Goal: Task Accomplishment & Management: Manage account settings

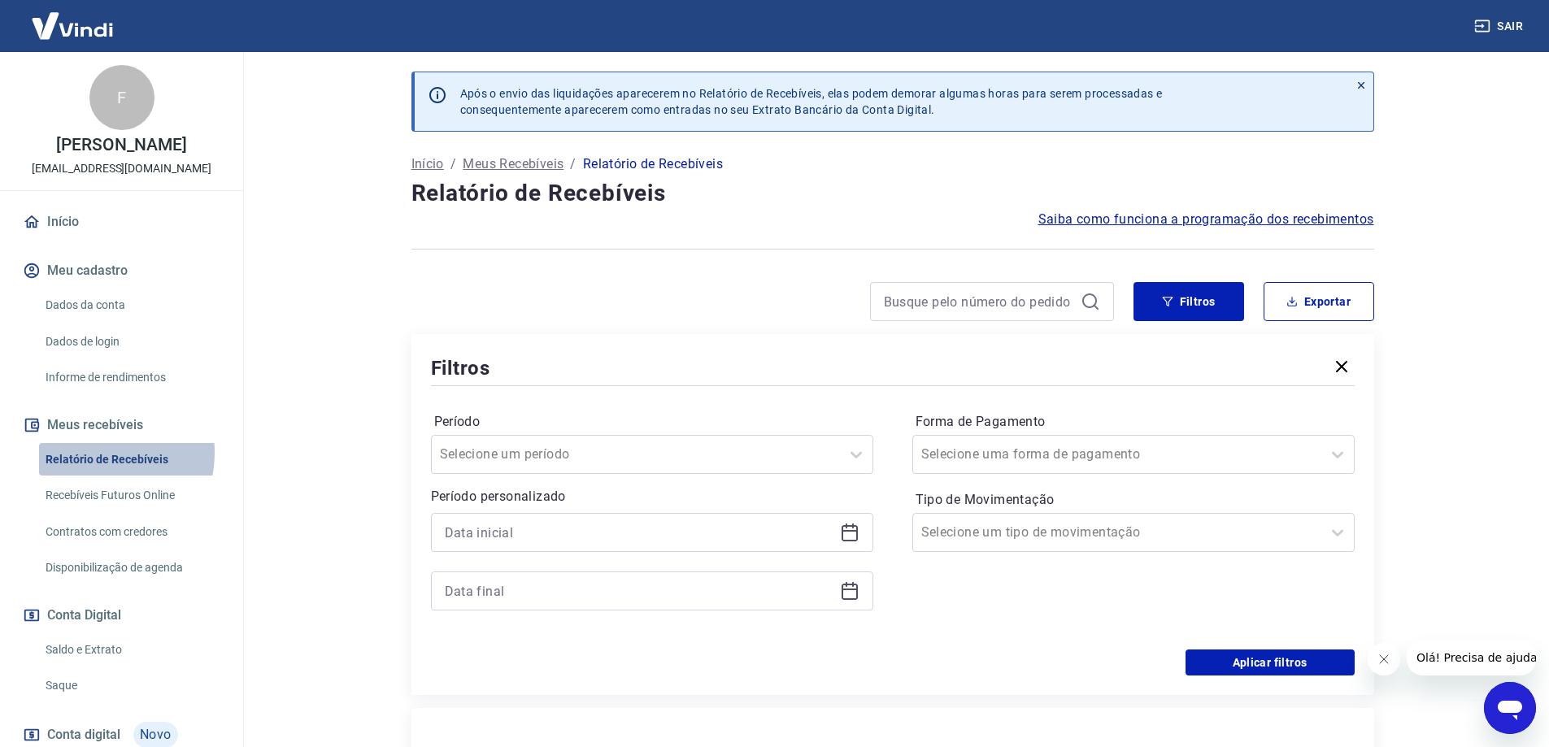
click at [88, 452] on link "Relatório de Recebíveis" at bounding box center [131, 459] width 185 height 33
click at [75, 490] on link "Recebíveis Futuros Online" at bounding box center [131, 495] width 185 height 33
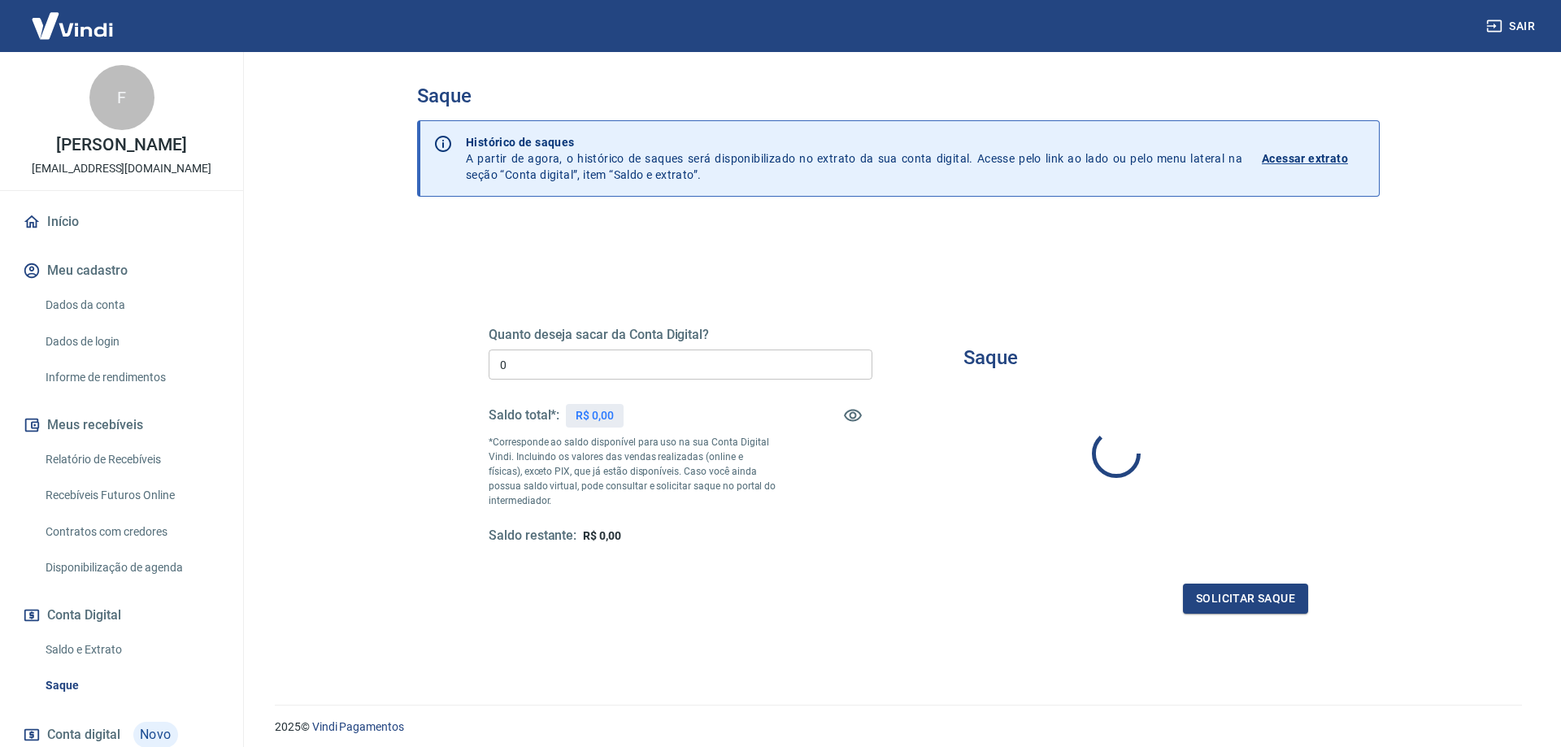
type input "R$ 0,00"
